Goal: Find specific fact: Find specific fact

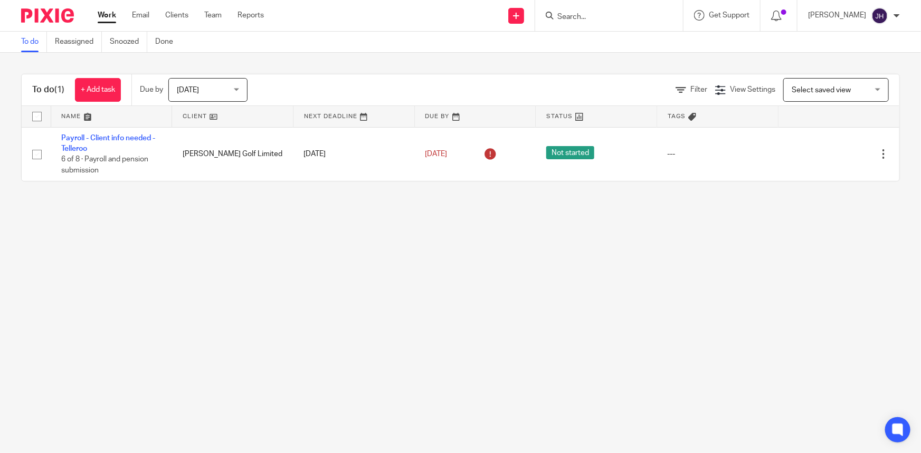
click at [612, 18] on input "Search" at bounding box center [603, 17] width 95 height 9
click at [594, 15] on input "Search" at bounding box center [603, 17] width 95 height 9
type input "pixie"
click at [592, 17] on input "pixie" at bounding box center [603, 17] width 95 height 9
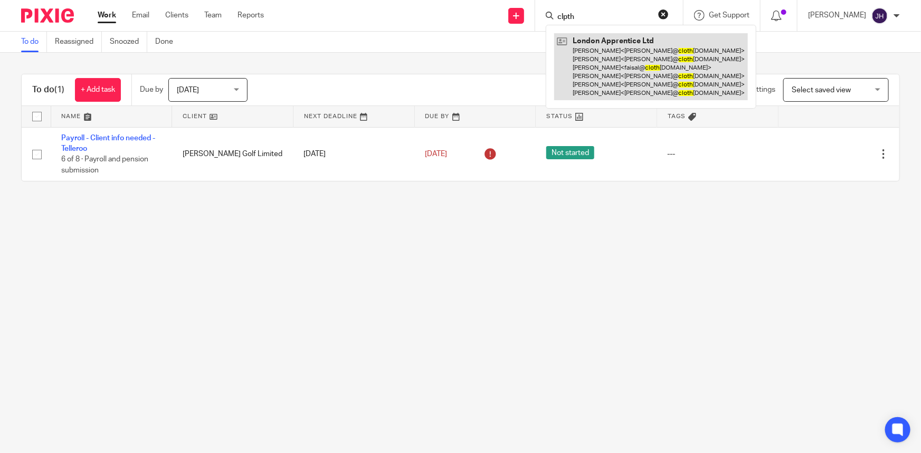
type input "clpth"
click at [663, 74] on link at bounding box center [651, 66] width 194 height 67
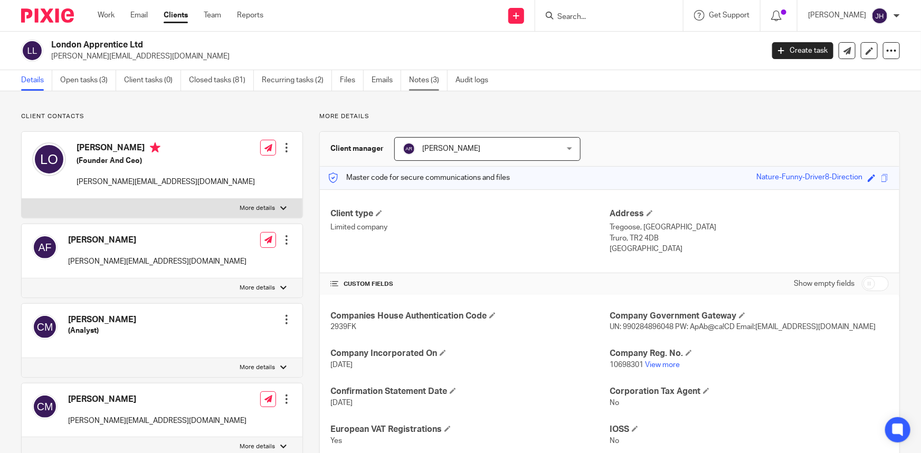
click at [430, 76] on link "Notes (3)" at bounding box center [428, 80] width 39 height 21
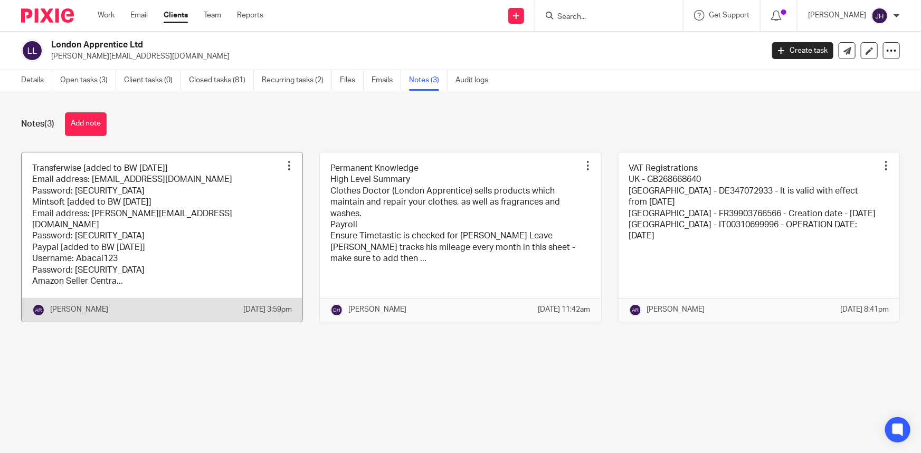
click at [157, 221] on link at bounding box center [162, 236] width 281 height 169
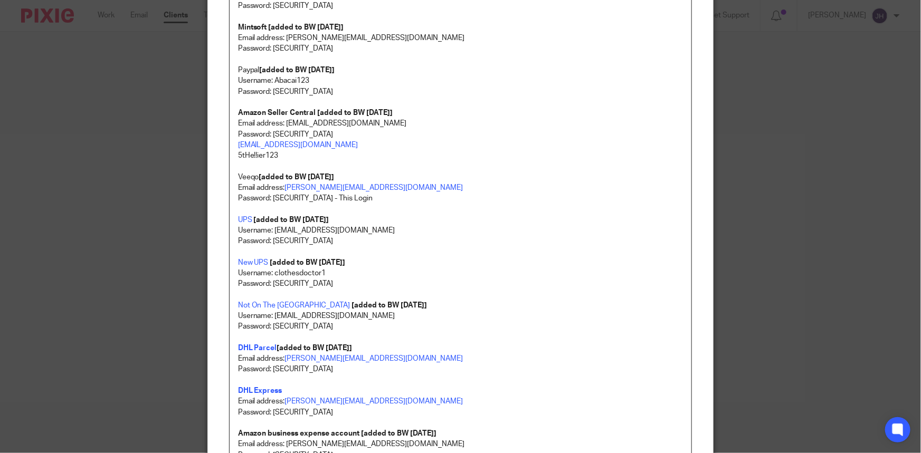
scroll to position [192, 0]
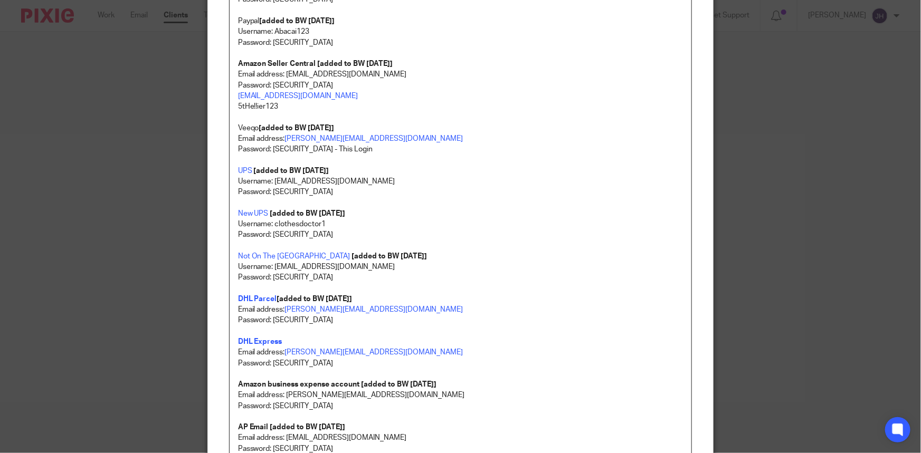
click at [275, 179] on p "Username: Workshop@clothes-doctor.com" at bounding box center [460, 181] width 445 height 11
drag, startPoint x: 275, startPoint y: 179, endPoint x: 379, endPoint y: 182, distance: 104.0
click at [381, 177] on p "Username: Workshop@clothes-doctor.com" at bounding box center [460, 181] width 445 height 11
click at [306, 225] on p "Username: clothesdoctor1" at bounding box center [460, 224] width 445 height 11
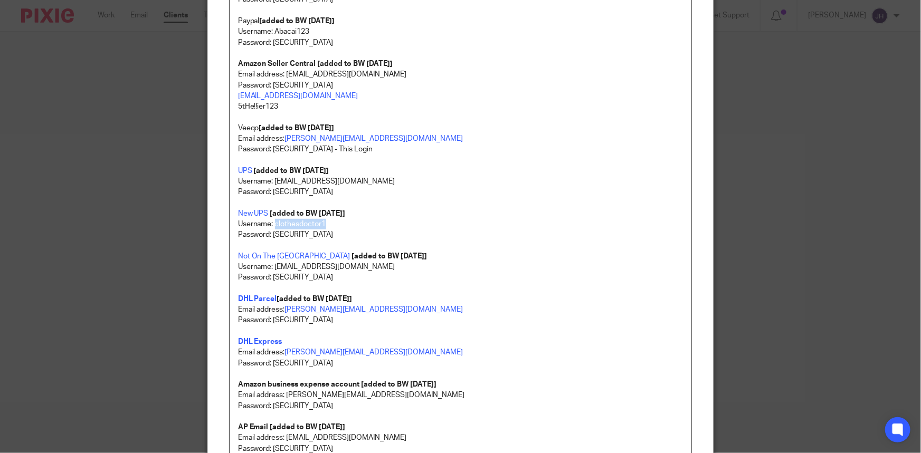
copy p "clothesdoctor1"
click at [284, 234] on p "Password: Sparkle123!!" at bounding box center [460, 234] width 445 height 11
drag, startPoint x: 284, startPoint y: 234, endPoint x: 334, endPoint y: 232, distance: 50.7
click at [334, 232] on p "Password: Sparkle123!!" at bounding box center [460, 234] width 445 height 11
copy p "Sparkle123!!"
